Goal: Find specific page/section: Find specific page/section

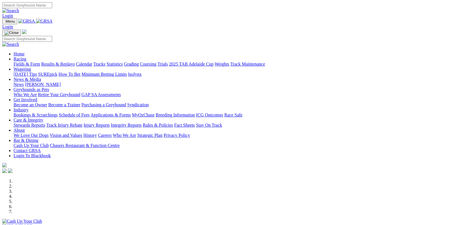
click at [38, 62] on link "Fields & Form" at bounding box center [27, 64] width 27 height 5
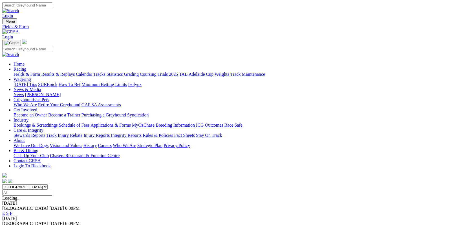
click at [12, 211] on link "F" at bounding box center [11, 213] width 3 height 5
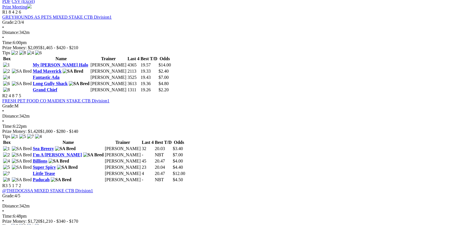
scroll to position [285, 0]
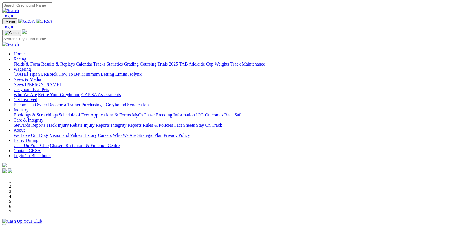
click at [40, 62] on link "Fields & Form" at bounding box center [27, 64] width 27 height 5
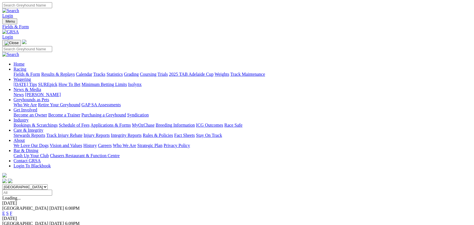
click at [12, 211] on link "F" at bounding box center [11, 213] width 3 height 5
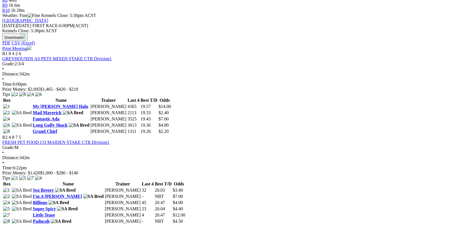
scroll to position [272, 0]
